Goal: Transaction & Acquisition: Purchase product/service

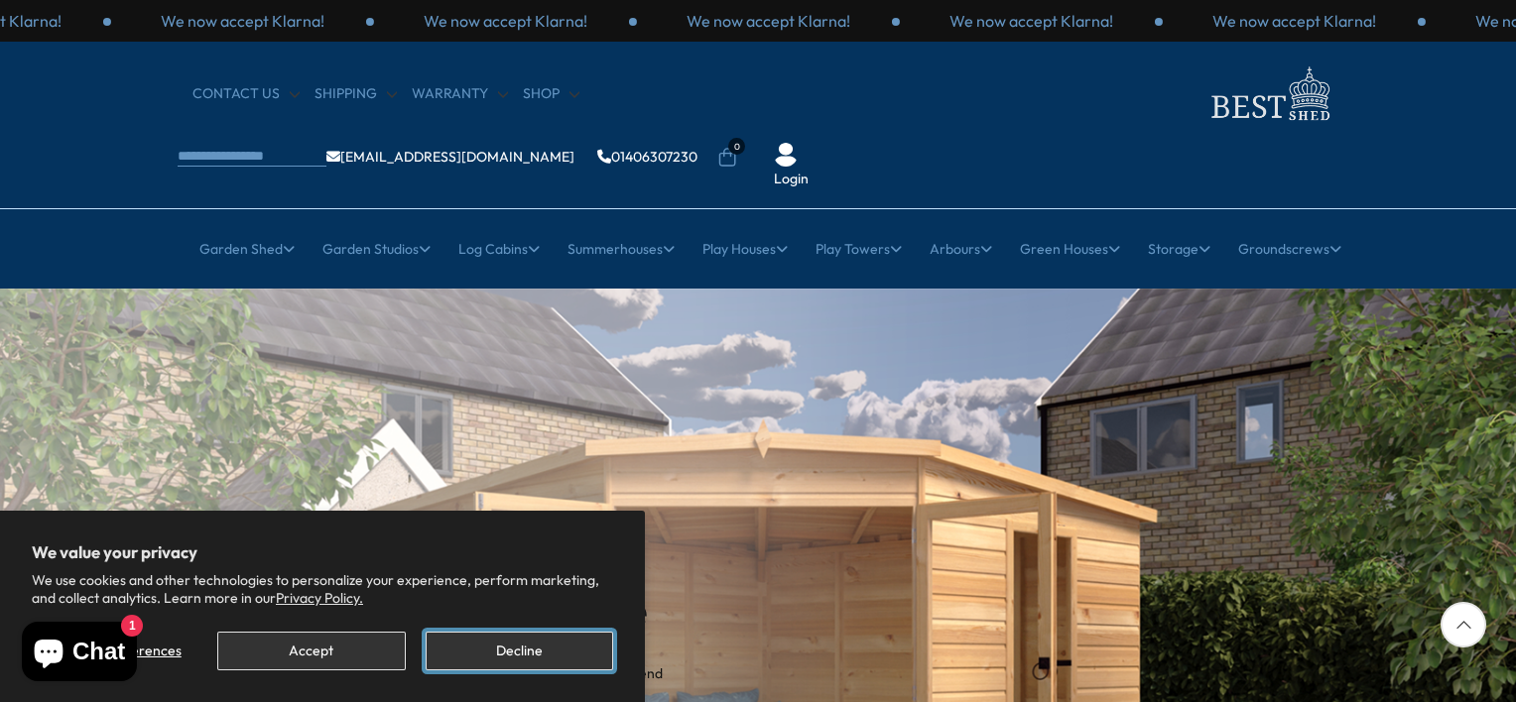
click at [531, 653] on button "Decline" at bounding box center [519, 651] width 187 height 39
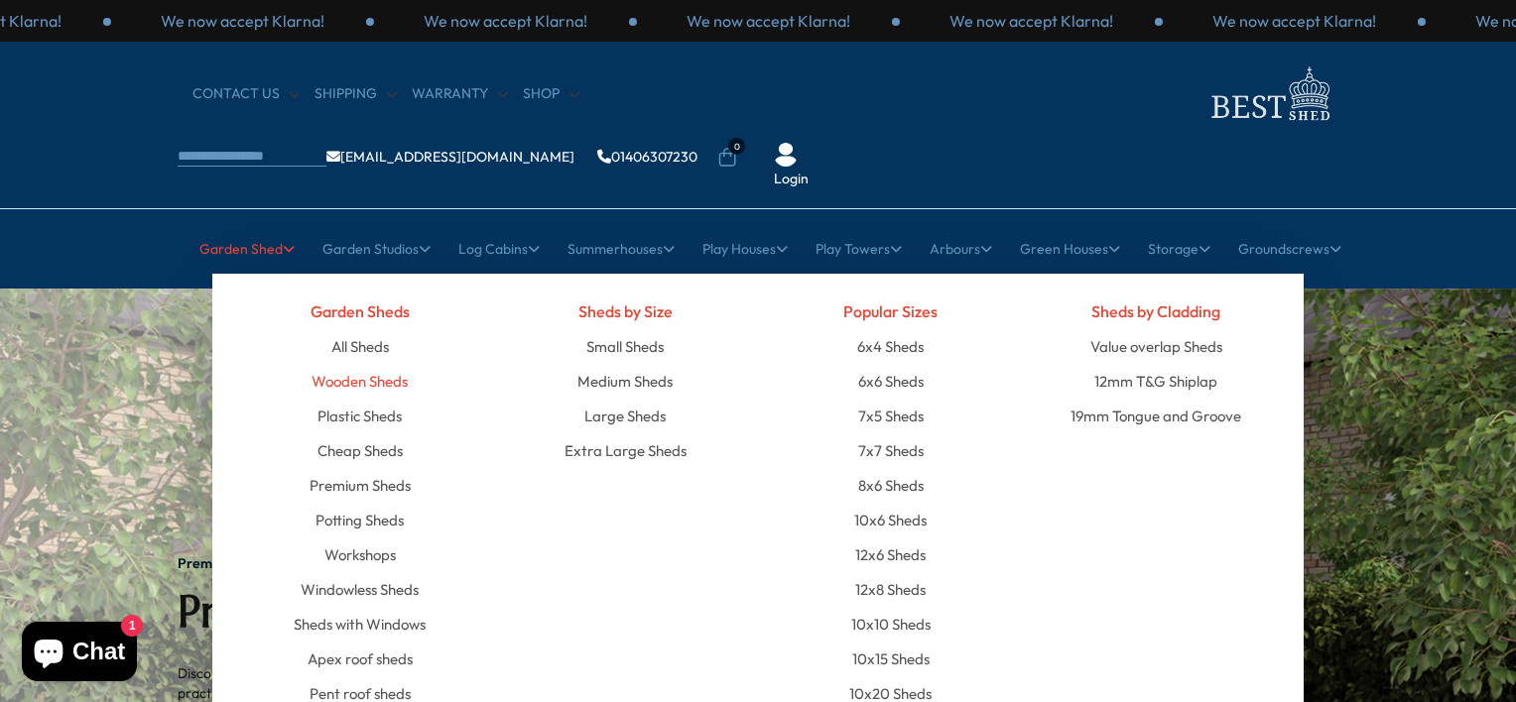
click at [353, 364] on link "Wooden Sheds" at bounding box center [359, 381] width 96 height 35
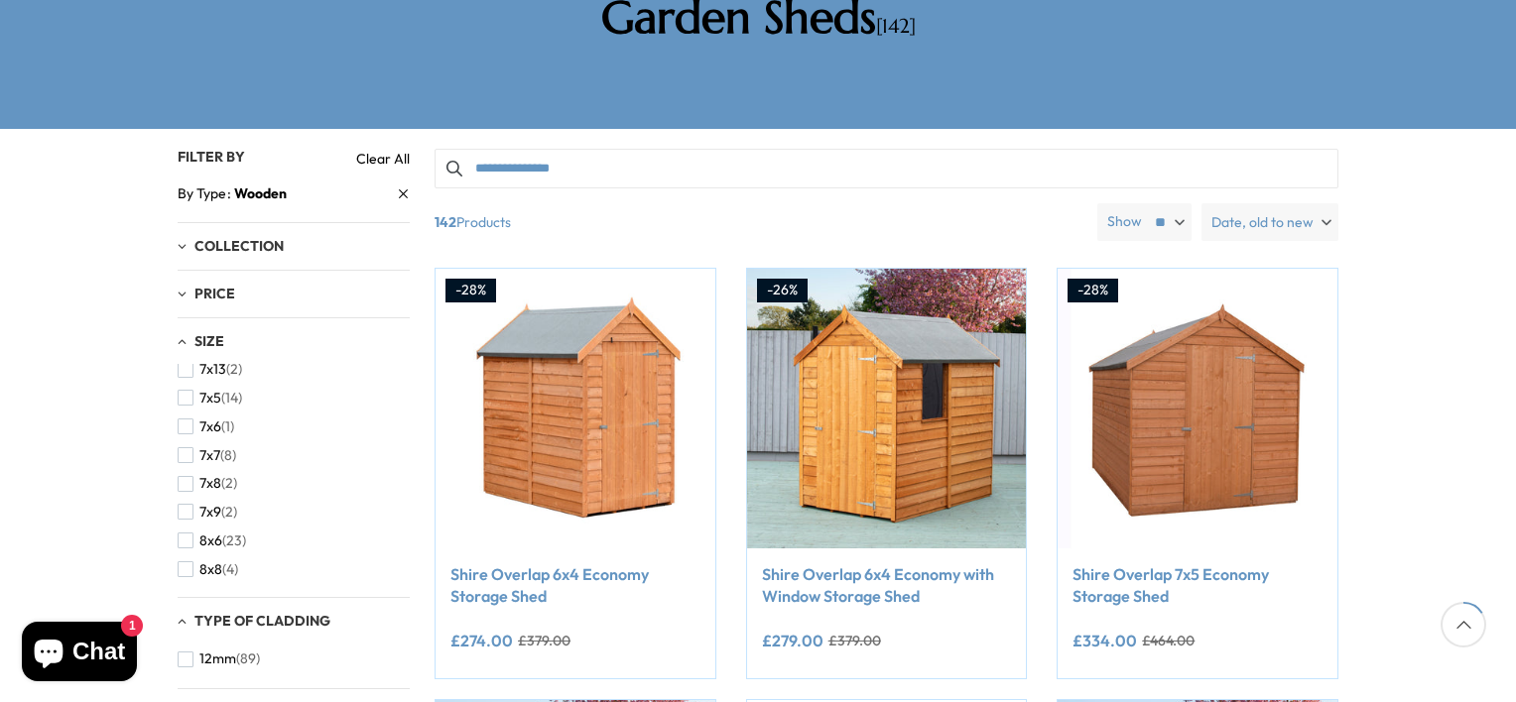
scroll to position [496, 0]
click at [183, 503] on span "button" at bounding box center [186, 511] width 16 height 16
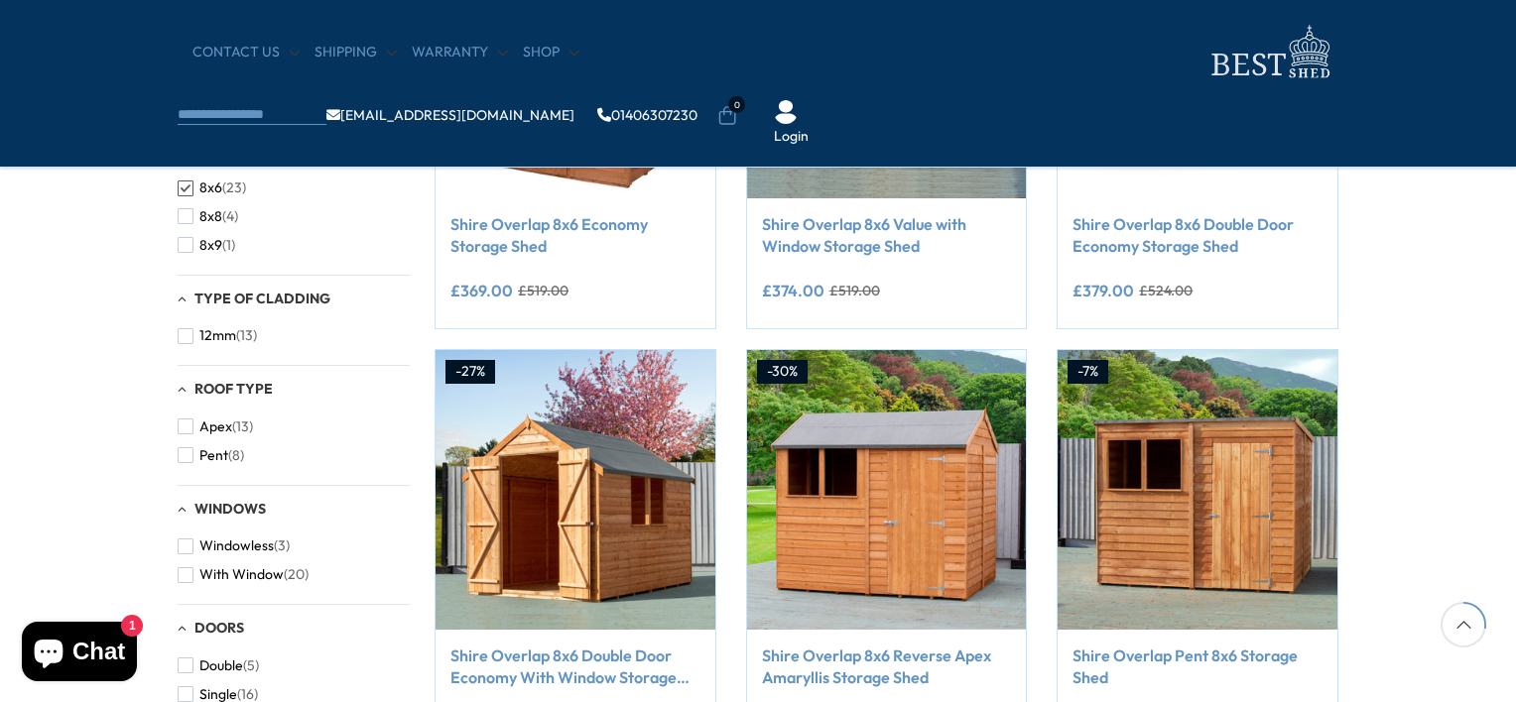
scroll to position [694, 0]
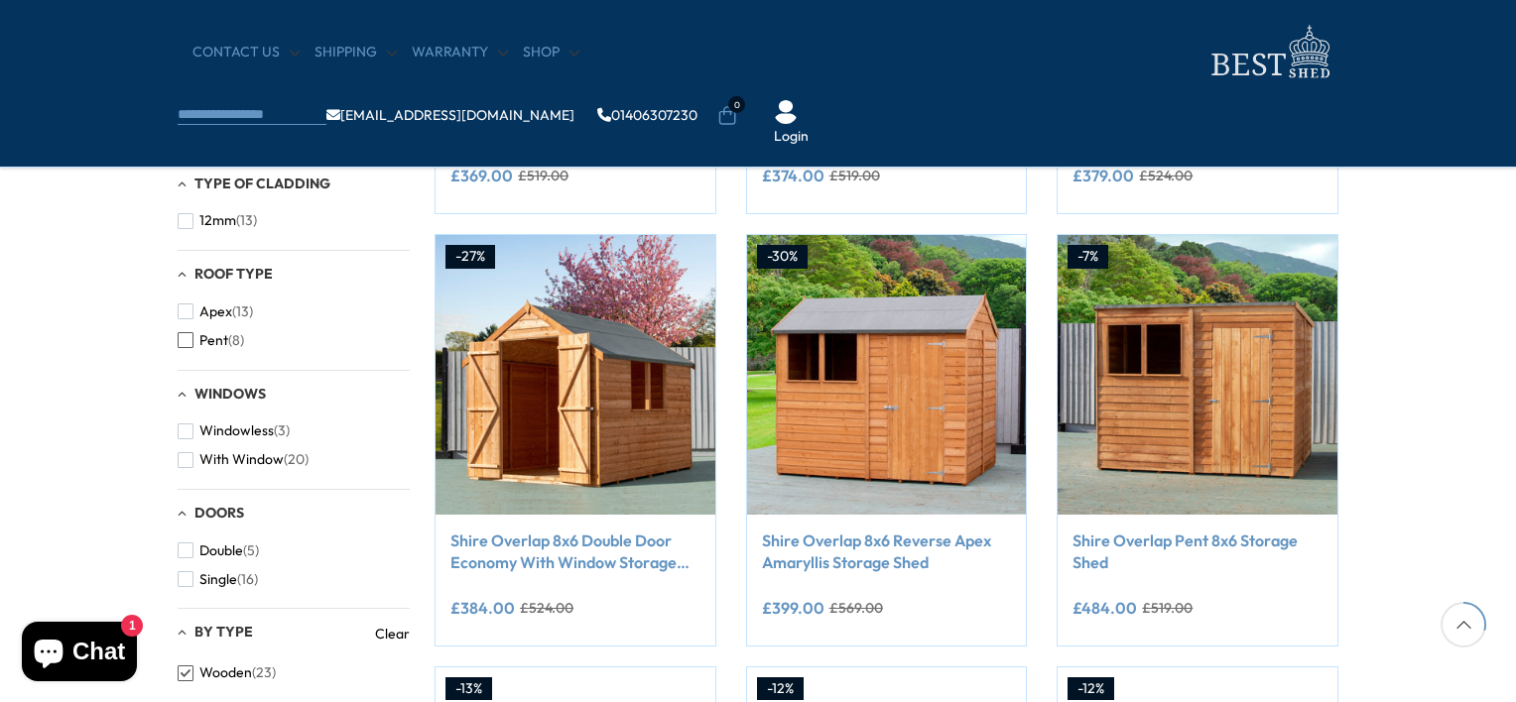
click at [186, 341] on span "button" at bounding box center [186, 340] width 16 height 16
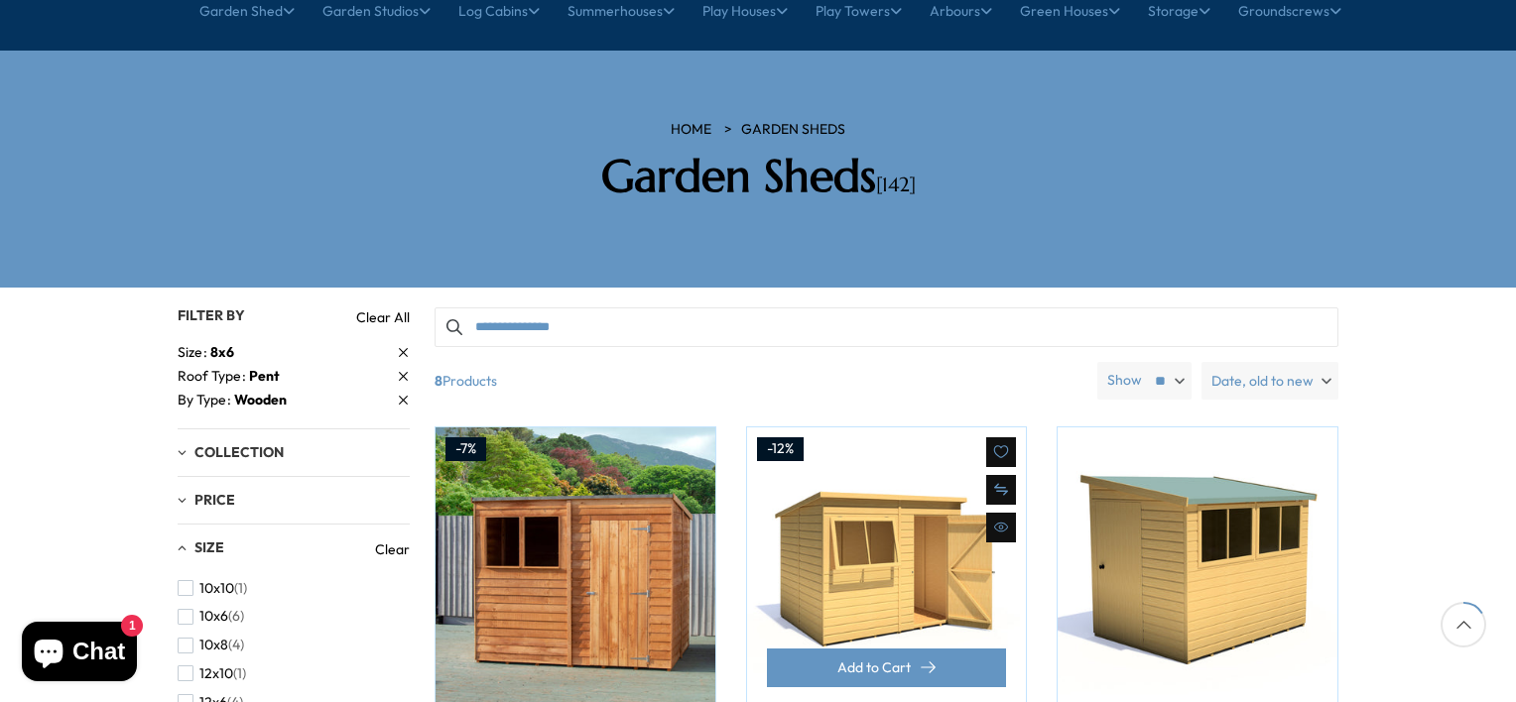
scroll to position [198, 0]
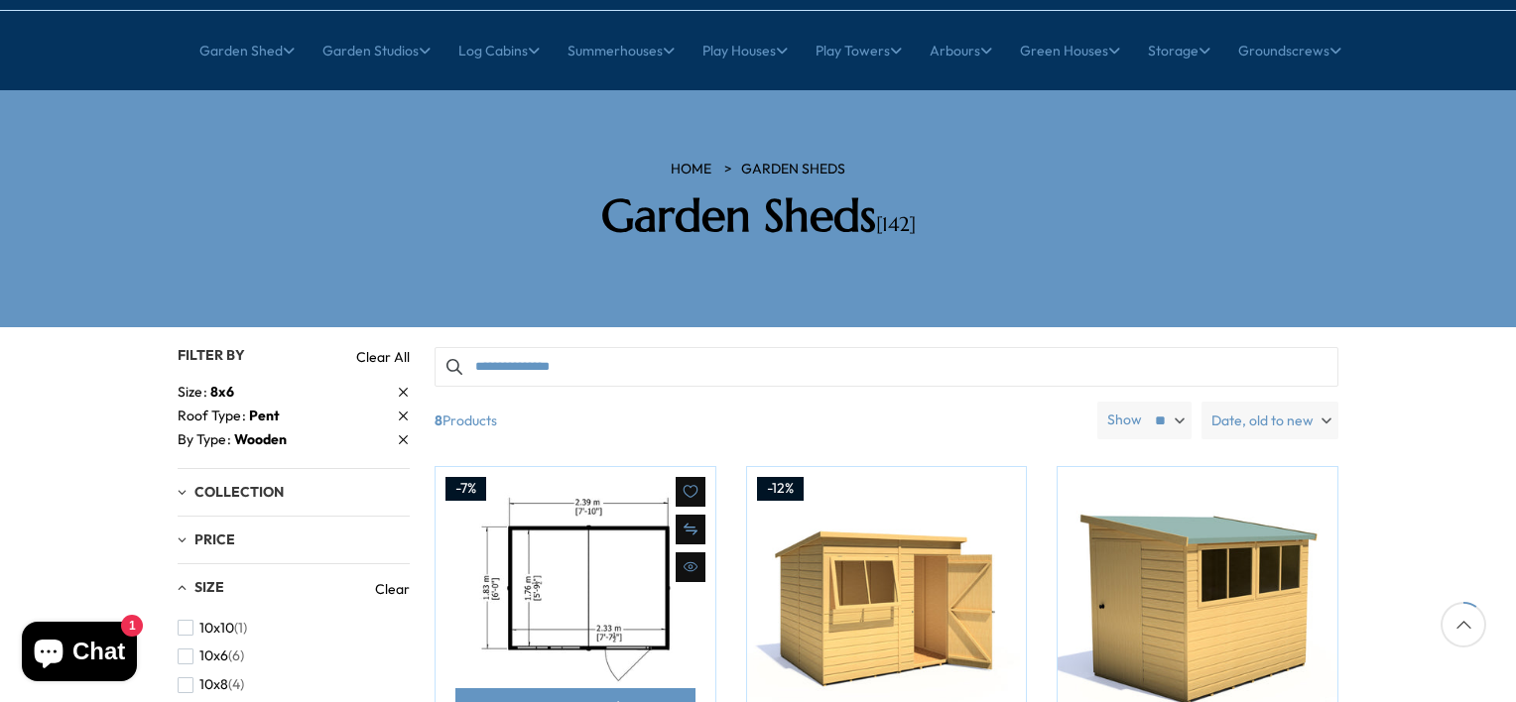
click at [660, 567] on img at bounding box center [575, 607] width 280 height 280
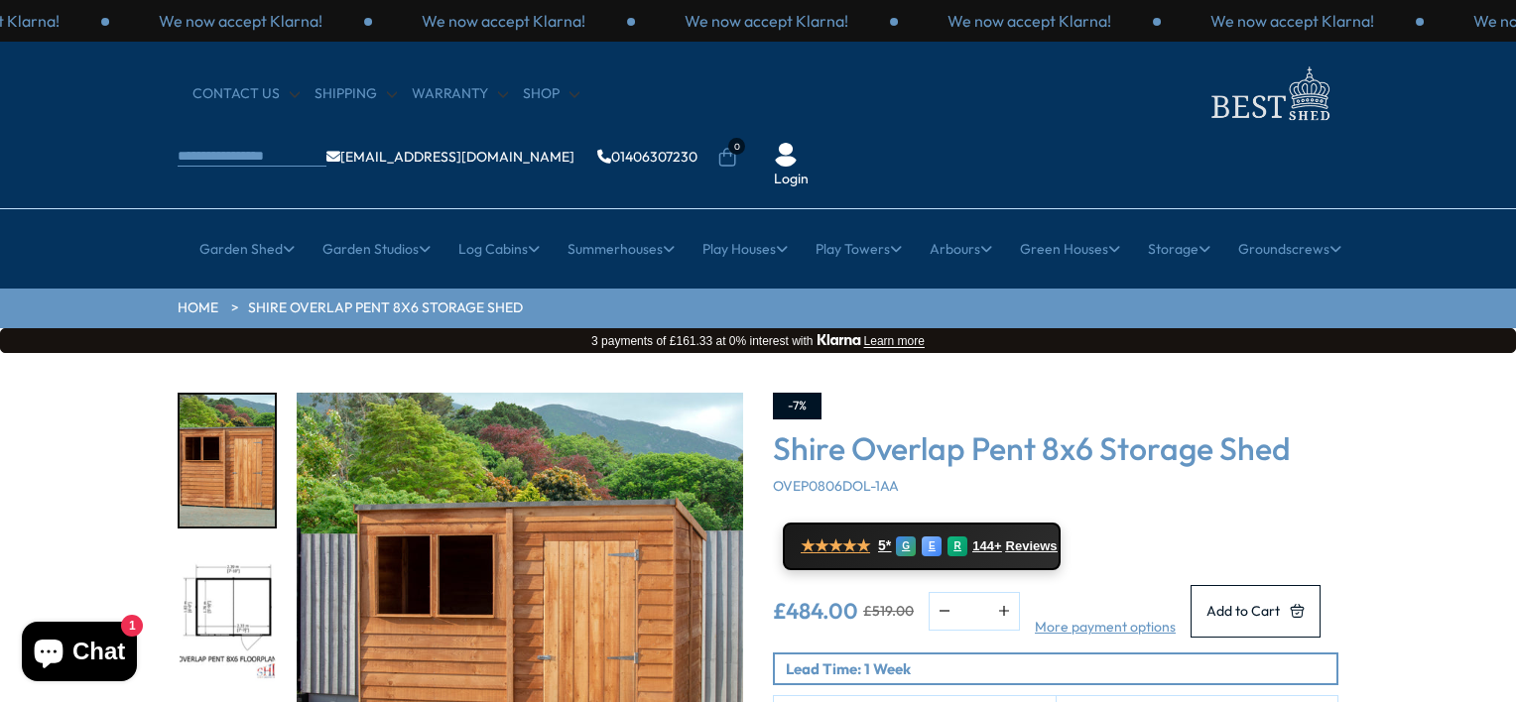
click at [216, 550] on img "2 / 9" at bounding box center [227, 616] width 95 height 132
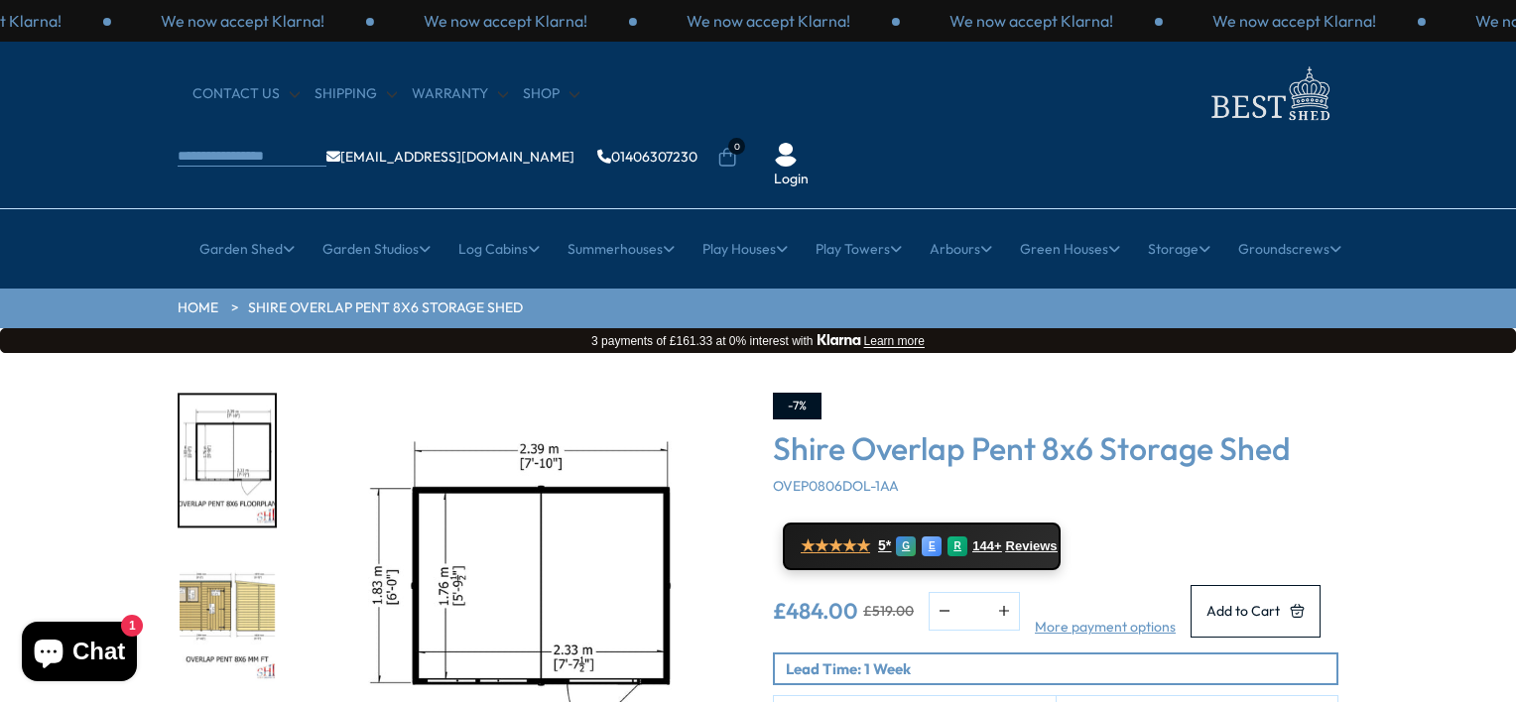
click at [1263, 440] on div "-7% Shire Overlap Pent 8x6 Storage Shed OVEP0806DOL-1AA ★★★★★ 5* G E R 144+ Rev…" at bounding box center [1055, 589] width 565 height 392
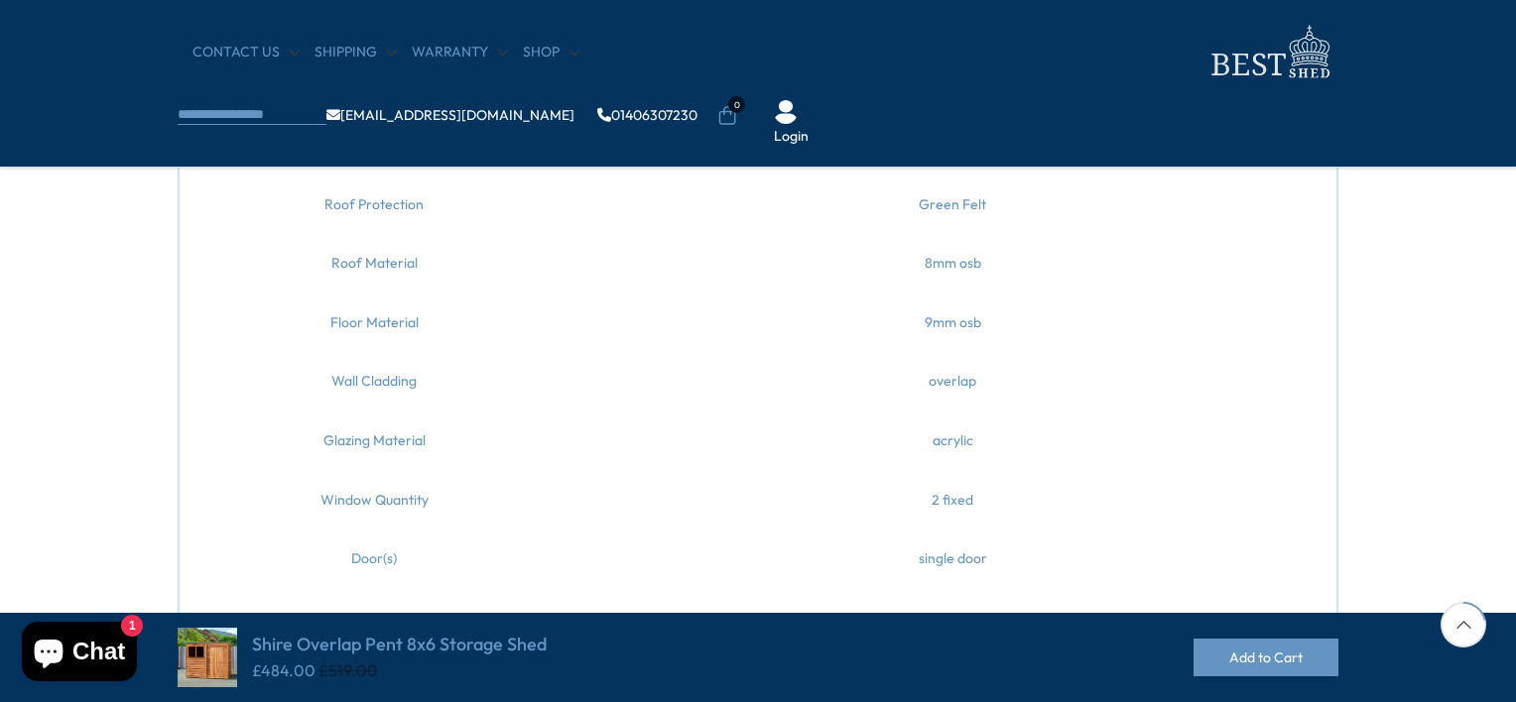
scroll to position [1587, 0]
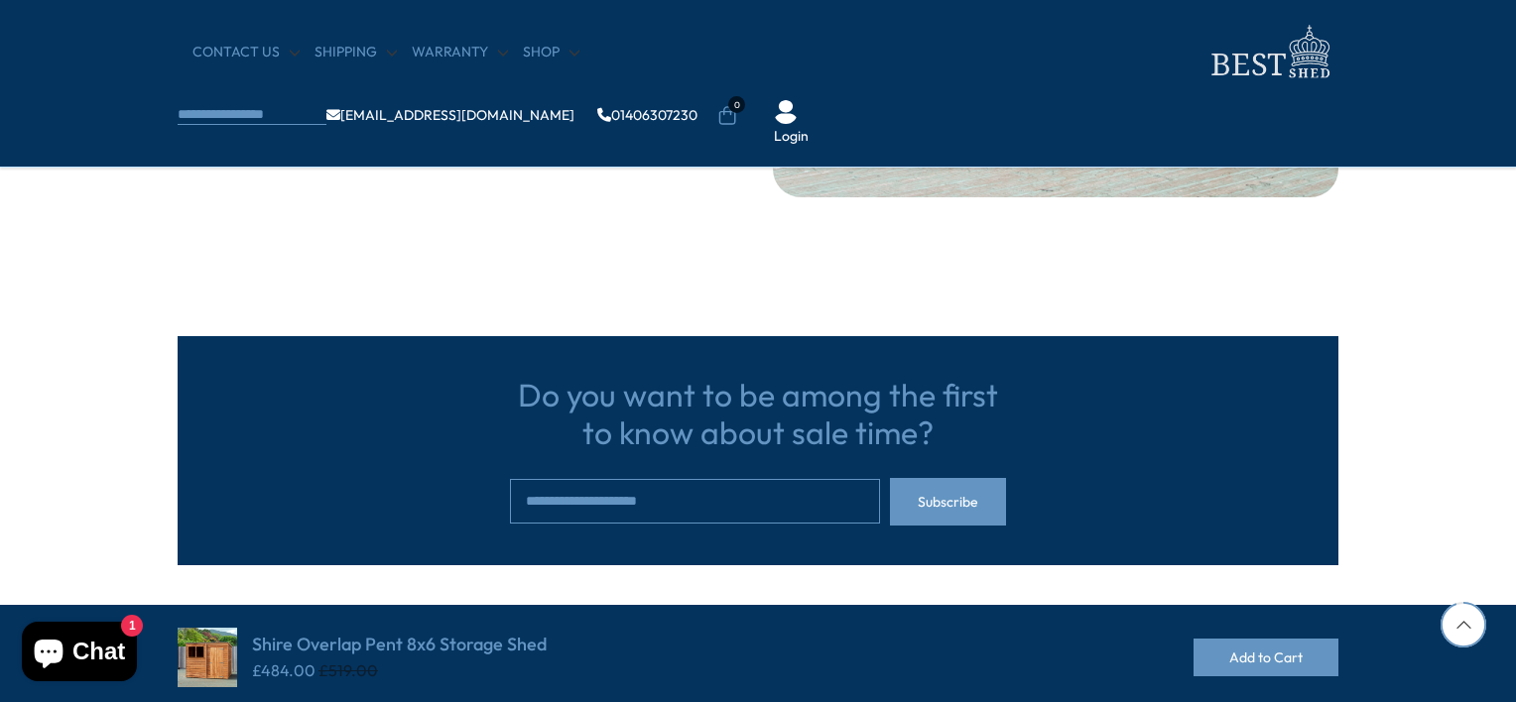
scroll to position [4959, 0]
